Goal: Use online tool/utility: Utilize a website feature to perform a specific function

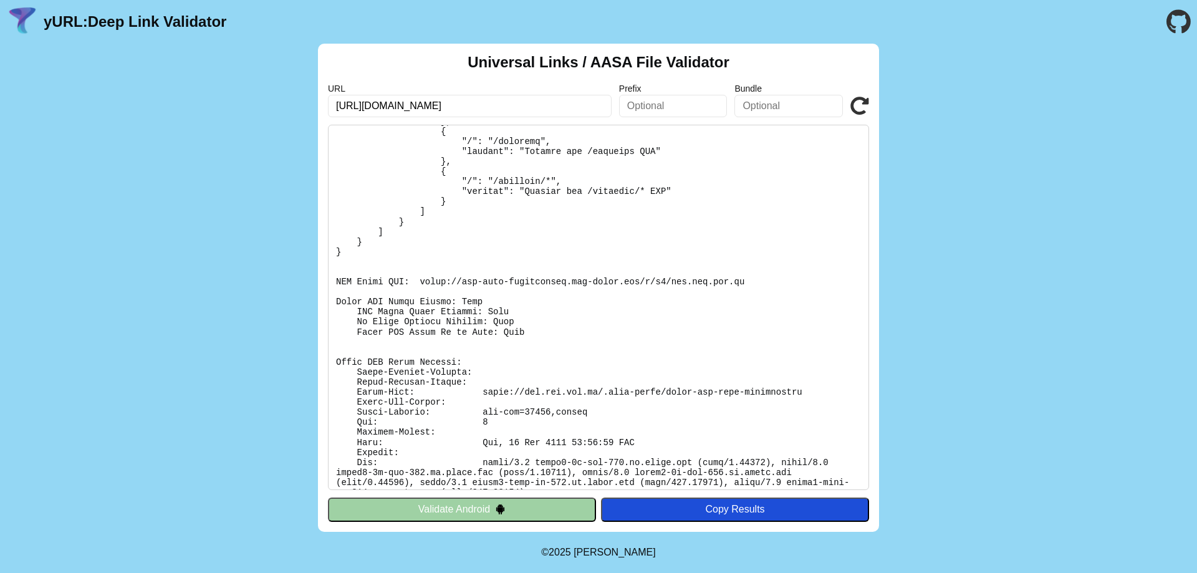
scroll to position [203, 0]
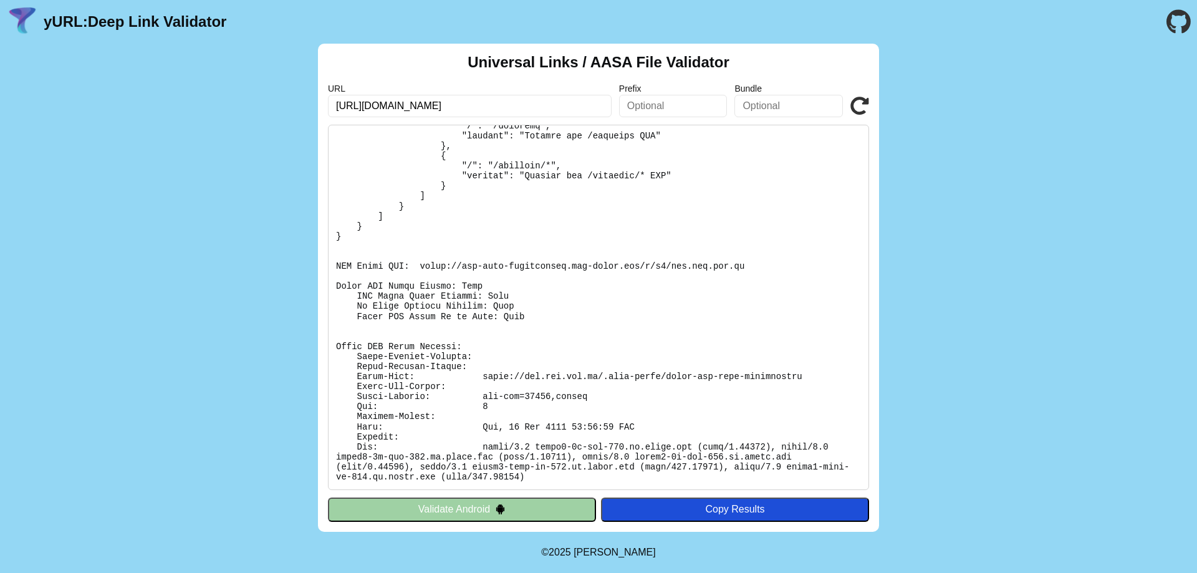
click at [257, 312] on div "Universal Links / AASA File Validator URL https://cdn.uni.net.vn/register?invit…" at bounding box center [598, 288] width 1197 height 488
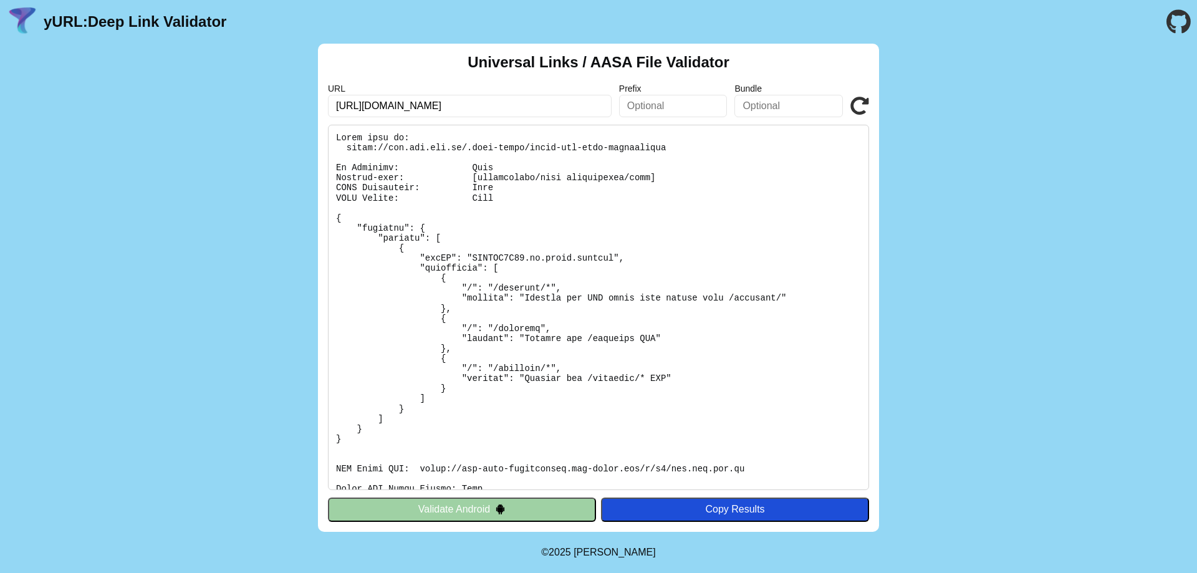
click at [444, 106] on input "https://cdn.uni.net.vn/register?inviteCode=123456" at bounding box center [470, 106] width 284 height 22
type input "[URL][DOMAIN_NAME]"
click at [121, 23] on link "yURL: Deep Link Validator" at bounding box center [135, 21] width 183 height 17
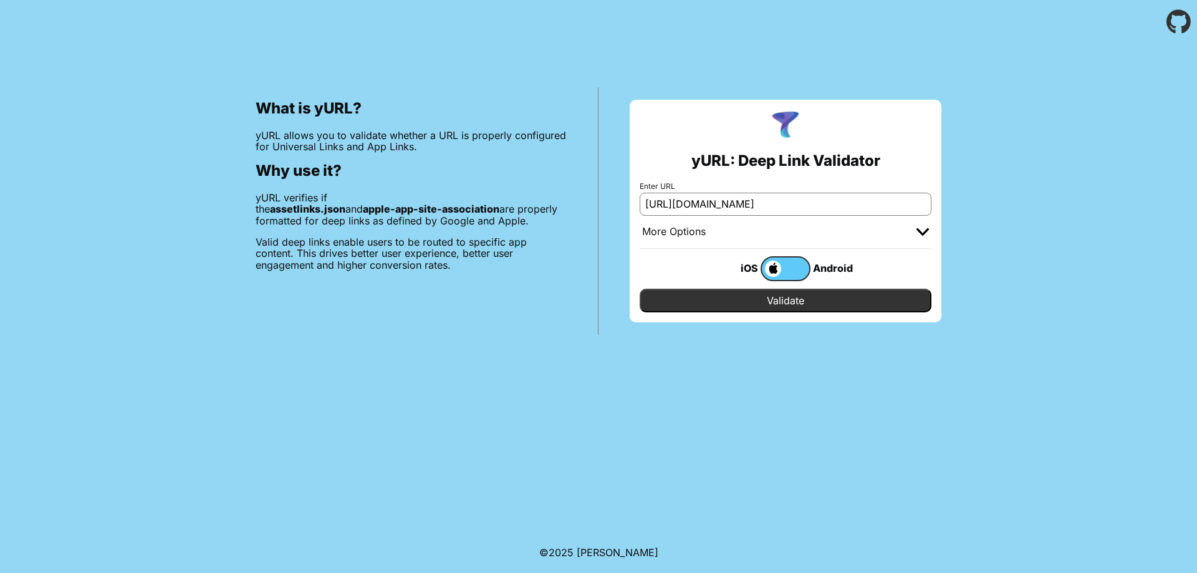
type input "[URL][DOMAIN_NAME]"
click at [797, 302] on input "Validate" at bounding box center [786, 301] width 292 height 24
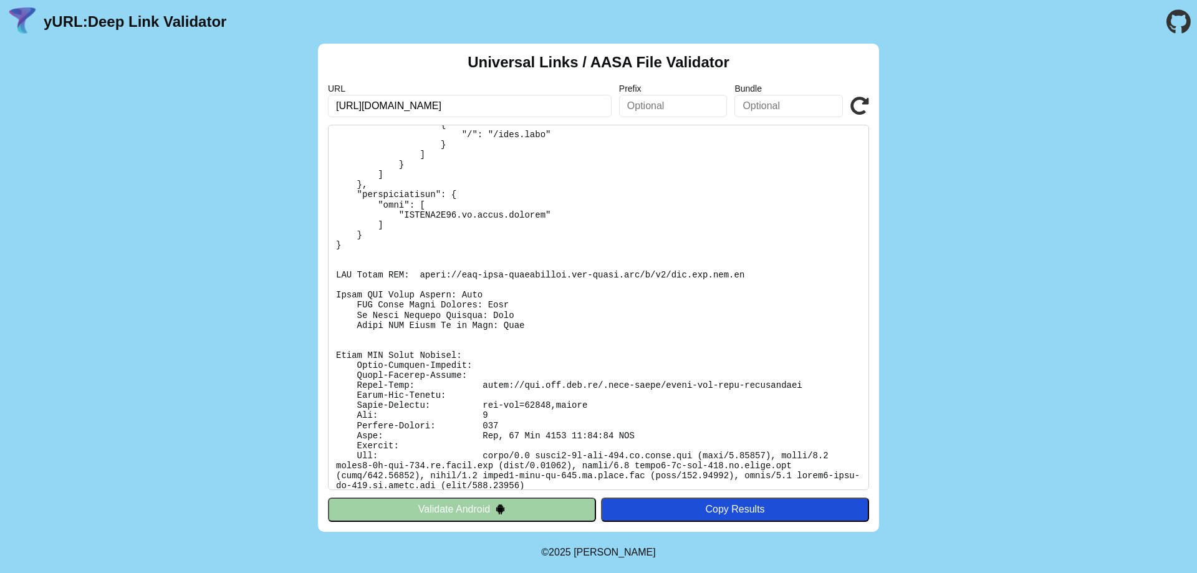
scroll to position [213, 0]
